Goal: Task Accomplishment & Management: Complete application form

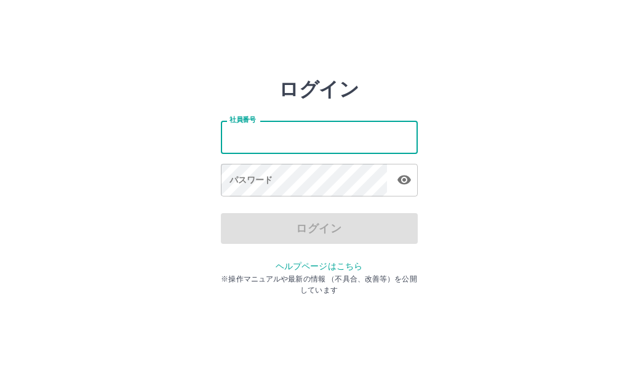
click at [286, 135] on input "社員番号" at bounding box center [319, 137] width 197 height 33
type input "*******"
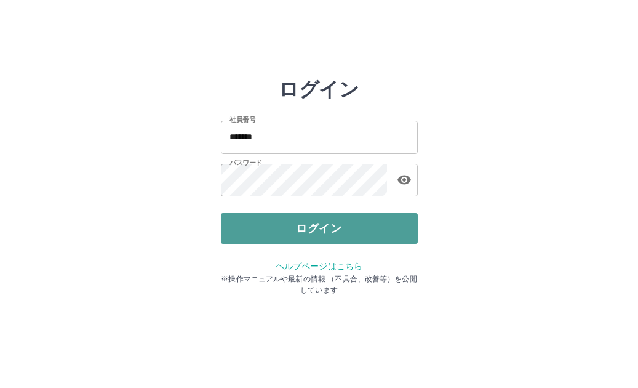
click at [284, 222] on button "ログイン" at bounding box center [319, 228] width 197 height 31
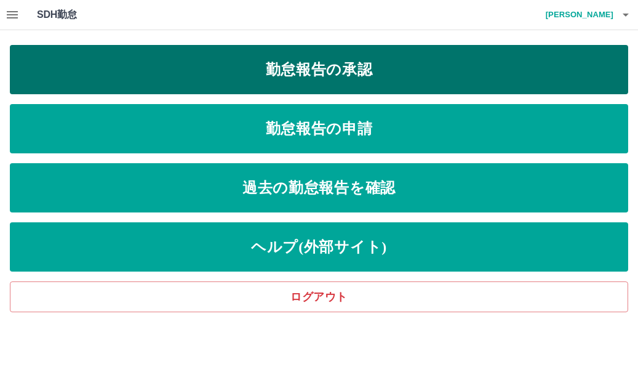
click at [191, 63] on link "勤怠報告の承認" at bounding box center [319, 69] width 619 height 49
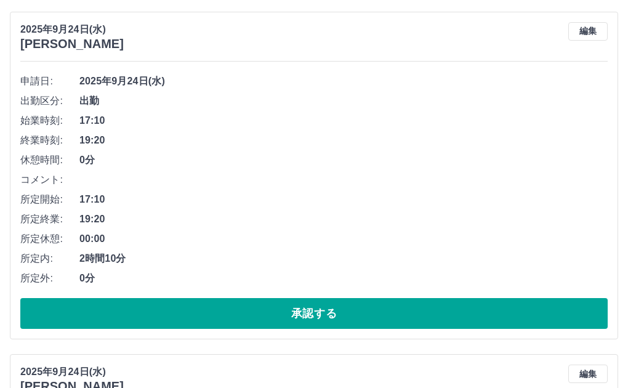
scroll to position [185, 0]
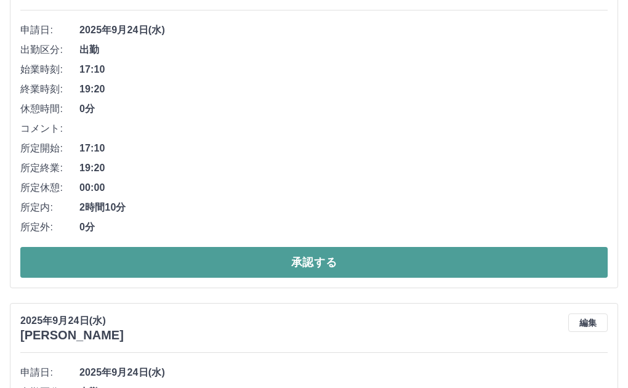
click at [260, 260] on button "承認する" at bounding box center [313, 262] width 587 height 31
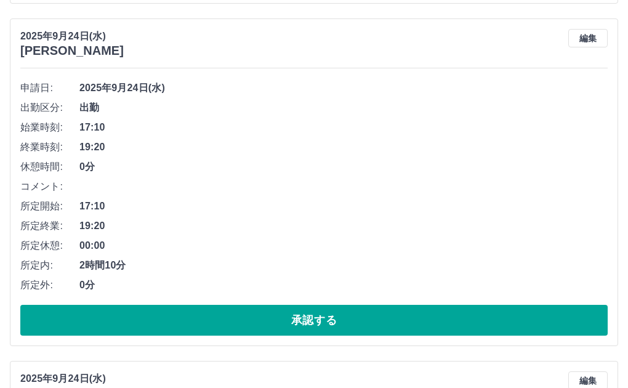
scroll to position [493, 0]
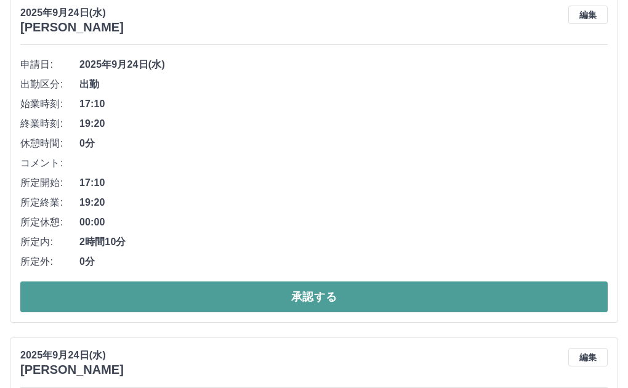
click at [278, 298] on button "承認する" at bounding box center [313, 296] width 587 height 31
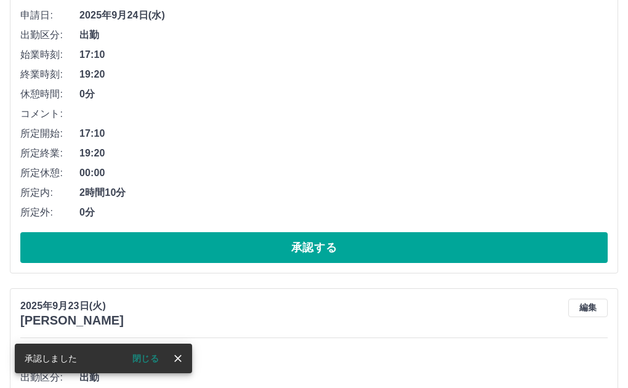
scroll to position [889, 0]
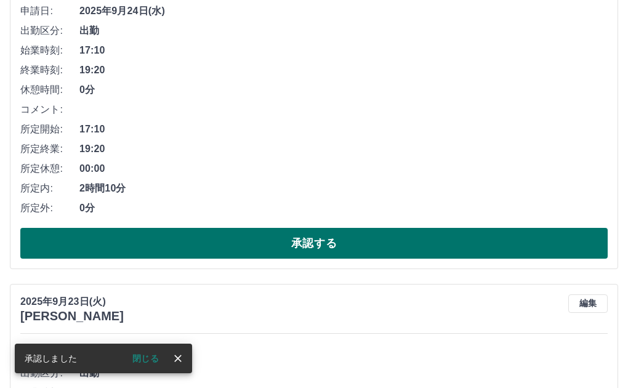
click at [328, 239] on button "承認する" at bounding box center [313, 243] width 587 height 31
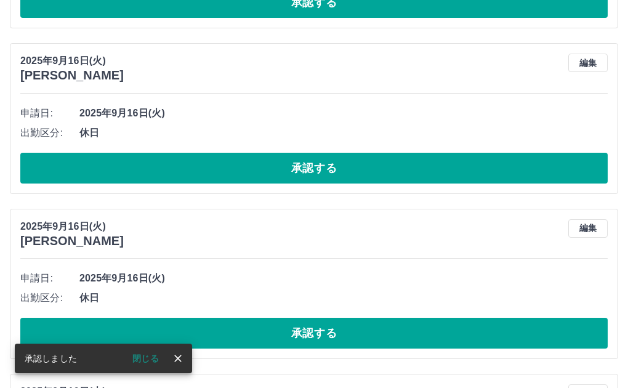
scroll to position [1470, 0]
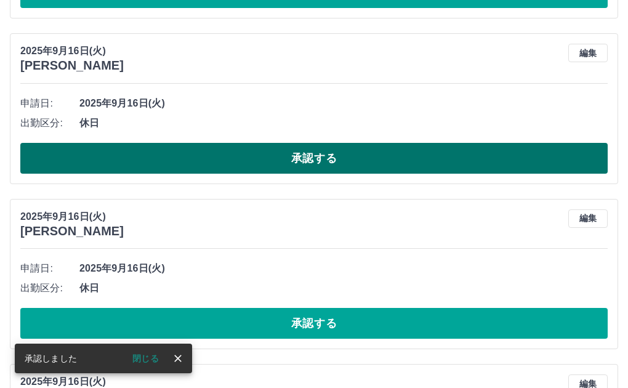
click at [356, 151] on button "承認する" at bounding box center [313, 158] width 587 height 31
click at [357, 158] on button "承認する" at bounding box center [313, 158] width 587 height 31
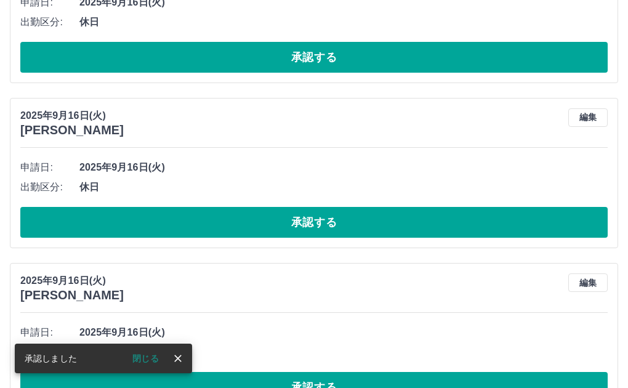
scroll to position [1593, 0]
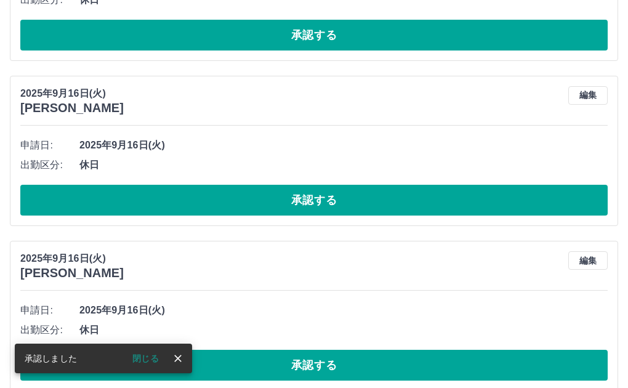
click at [374, 179] on div "申請日: 2025年9月16日(火) 出勤区分: 休日 承認する" at bounding box center [313, 175] width 587 height 80
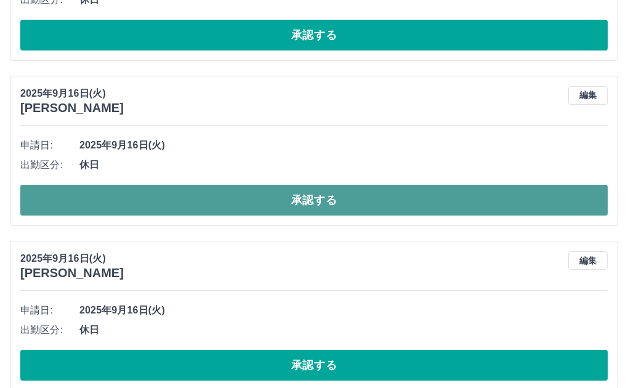
click at [380, 199] on button "承認する" at bounding box center [313, 200] width 587 height 31
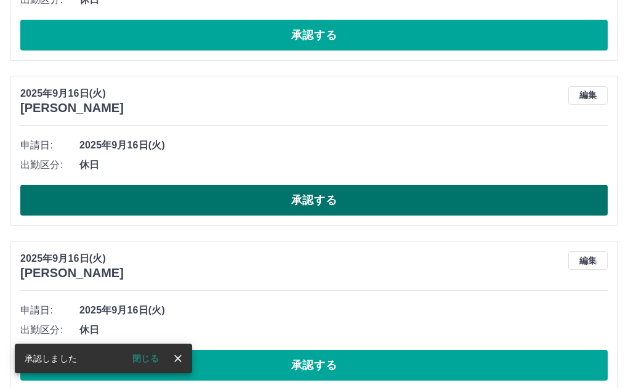
click at [371, 199] on button "承認する" at bounding box center [313, 200] width 587 height 31
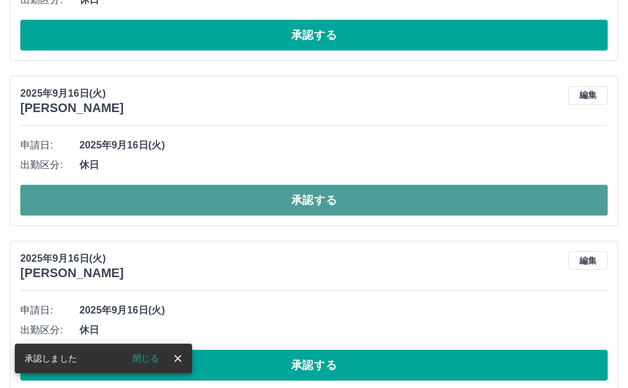
click at [380, 203] on button "承認する" at bounding box center [313, 200] width 587 height 31
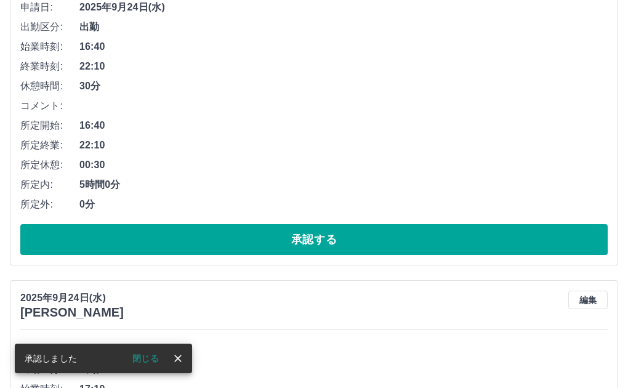
scroll to position [0, 0]
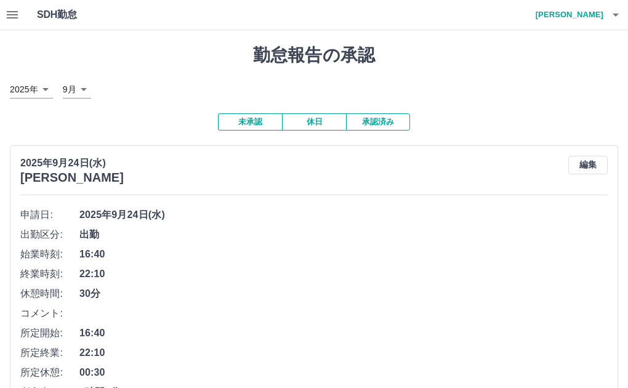
click at [14, 14] on icon "button" at bounding box center [12, 14] width 11 height 7
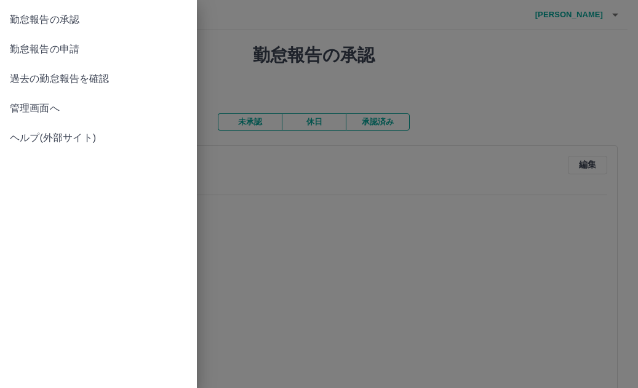
click at [63, 51] on span "勤怠報告の申請" at bounding box center [98, 49] width 177 height 15
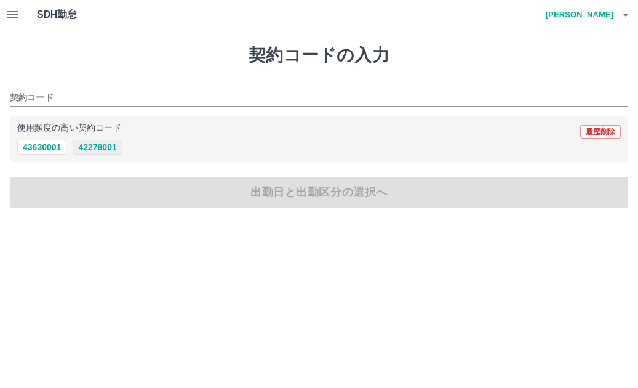
click at [91, 149] on button "42278001" at bounding box center [97, 147] width 49 height 15
type input "********"
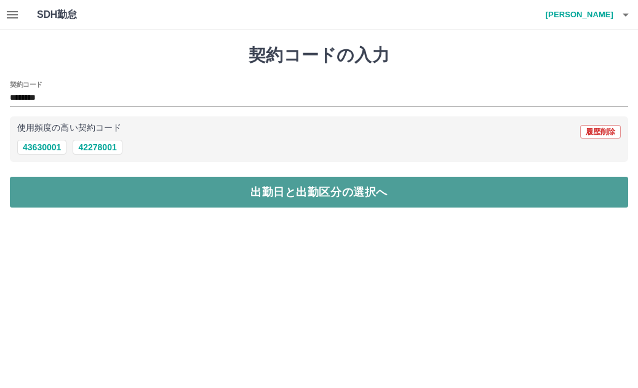
click at [72, 187] on button "出勤日と出勤区分の選択へ" at bounding box center [319, 192] width 619 height 31
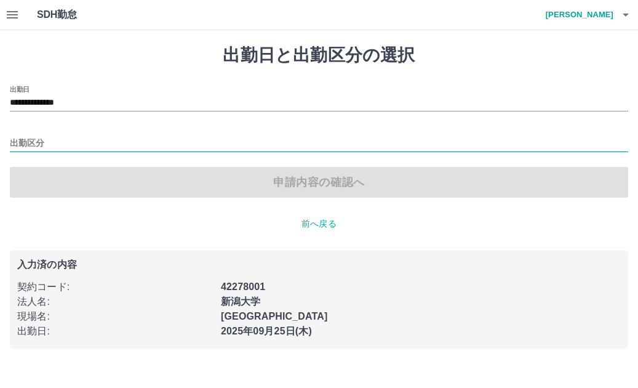
click at [61, 142] on input "出勤区分" at bounding box center [319, 143] width 619 height 15
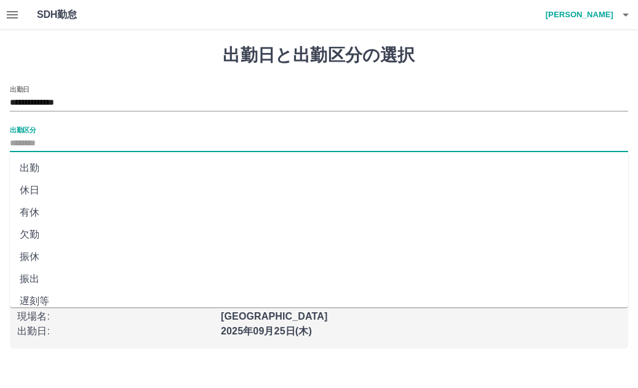
click at [33, 164] on li "出勤" at bounding box center [319, 168] width 619 height 22
type input "**"
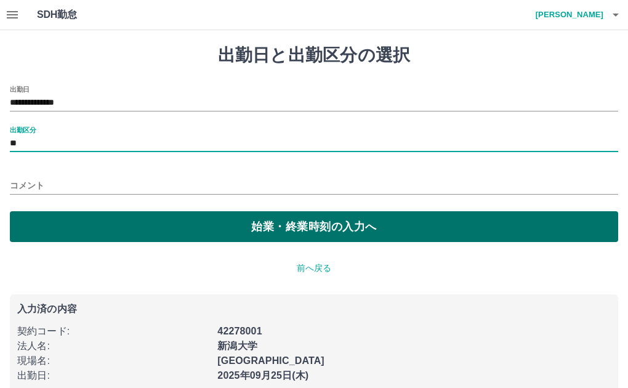
click at [167, 223] on button "始業・終業時刻の入力へ" at bounding box center [314, 226] width 608 height 31
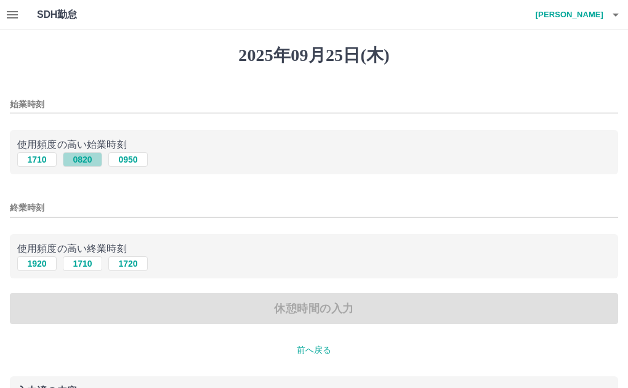
click at [86, 155] on button "0820" at bounding box center [82, 159] width 39 height 15
type input "****"
click at [86, 260] on button "1710" at bounding box center [82, 263] width 39 height 15
type input "****"
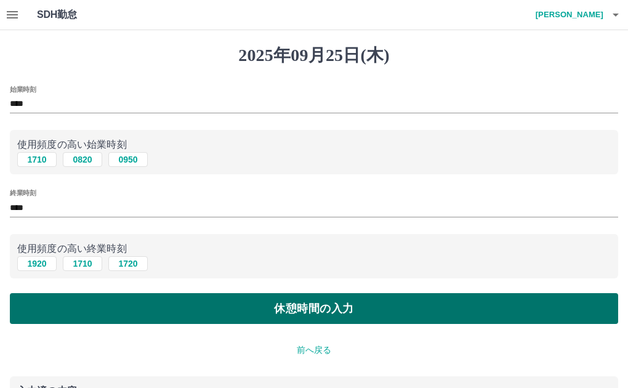
click at [254, 309] on button "休憩時間の入力" at bounding box center [314, 308] width 608 height 31
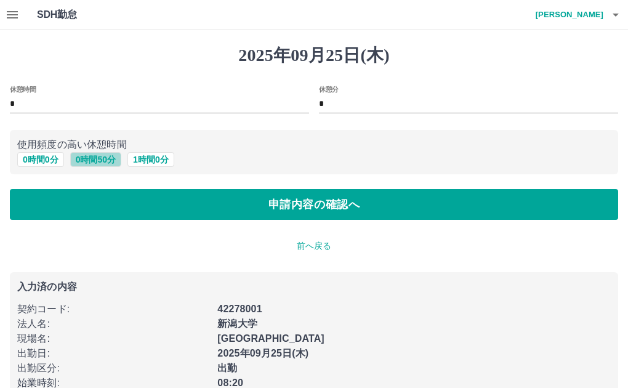
click at [103, 158] on button "0 時間 50 分" at bounding box center [95, 159] width 51 height 15
type input "**"
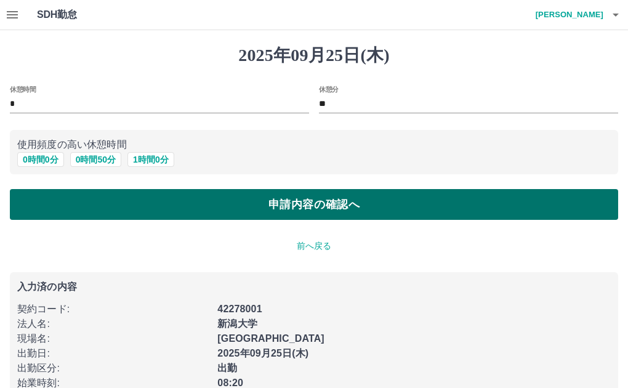
click at [142, 203] on button "申請内容の確認へ" at bounding box center [314, 204] width 608 height 31
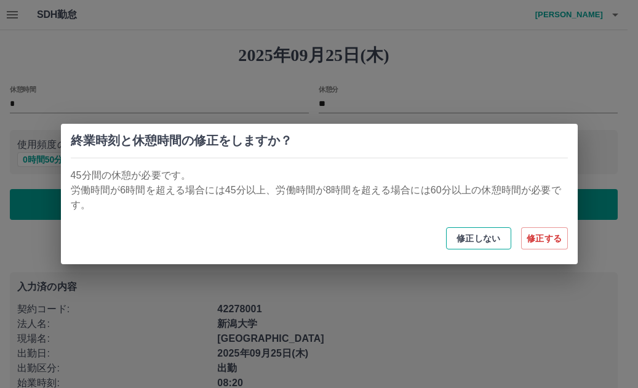
click at [494, 231] on button "修正しない" at bounding box center [478, 238] width 65 height 22
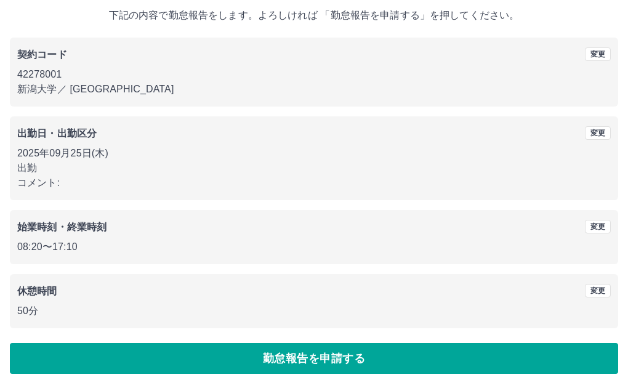
scroll to position [73, 0]
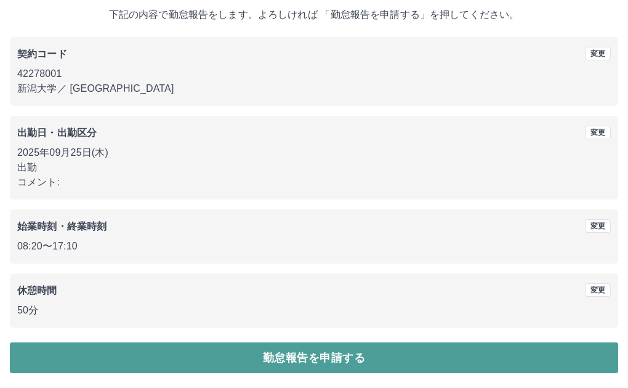
click at [362, 348] on button "勤怠報告を申請する" at bounding box center [314, 357] width 608 height 31
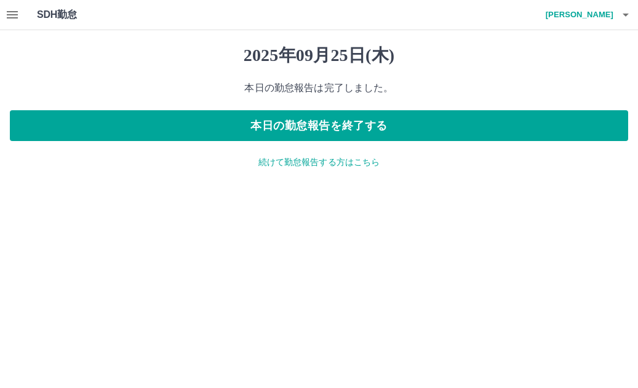
click at [14, 12] on icon "button" at bounding box center [12, 14] width 11 height 7
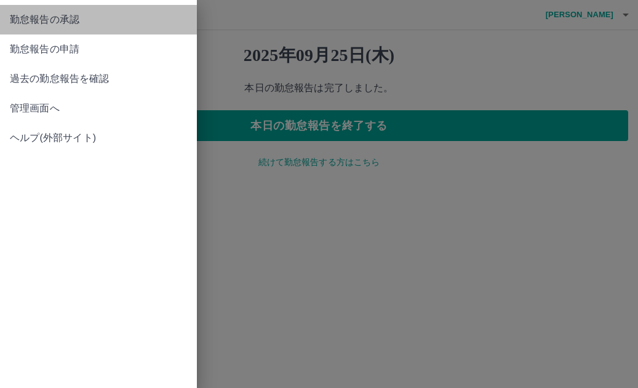
click at [34, 19] on span "勤怠報告の承認" at bounding box center [98, 19] width 177 height 15
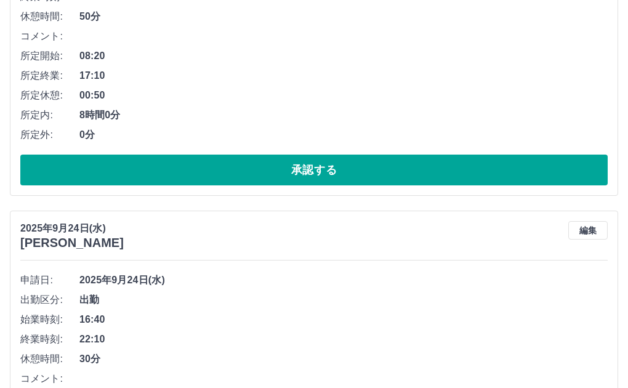
scroll to position [308, 0]
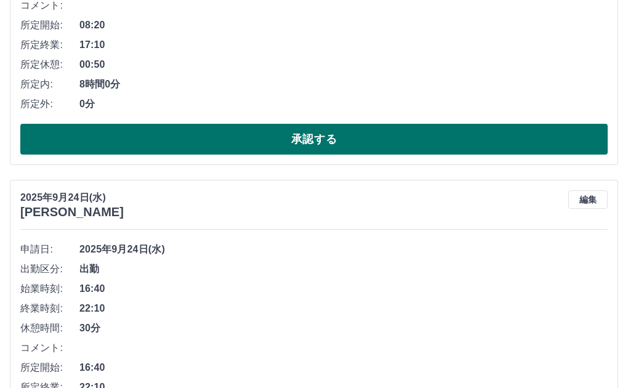
click at [187, 142] on button "承認する" at bounding box center [313, 139] width 587 height 31
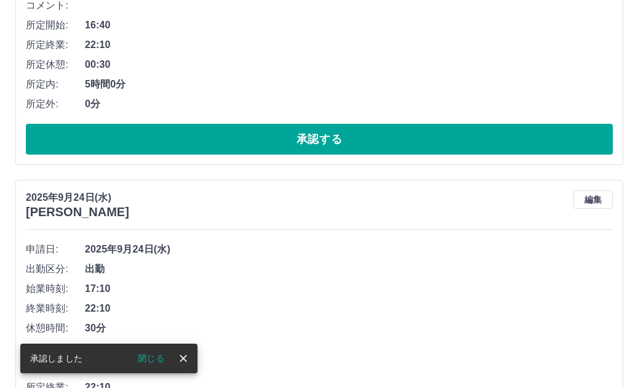
scroll to position [0, 0]
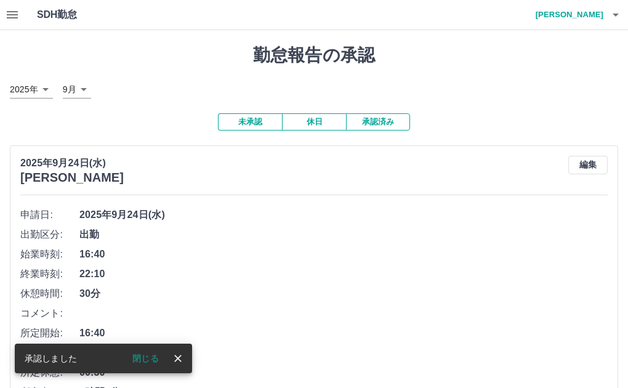
click at [579, 16] on h4 "小松　理恵子" at bounding box center [566, 15] width 74 height 30
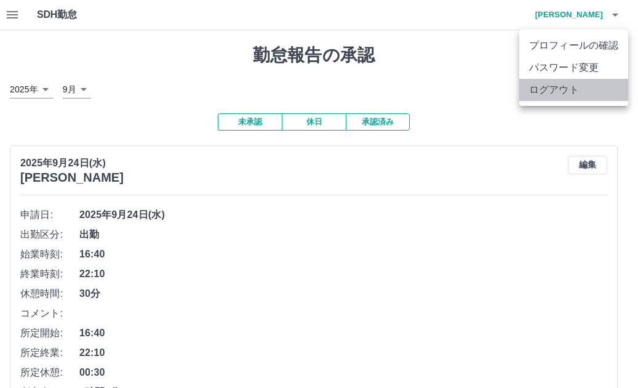
click at [564, 91] on li "ログアウト" at bounding box center [574, 90] width 109 height 22
